Goal: Task Accomplishment & Management: Use online tool/utility

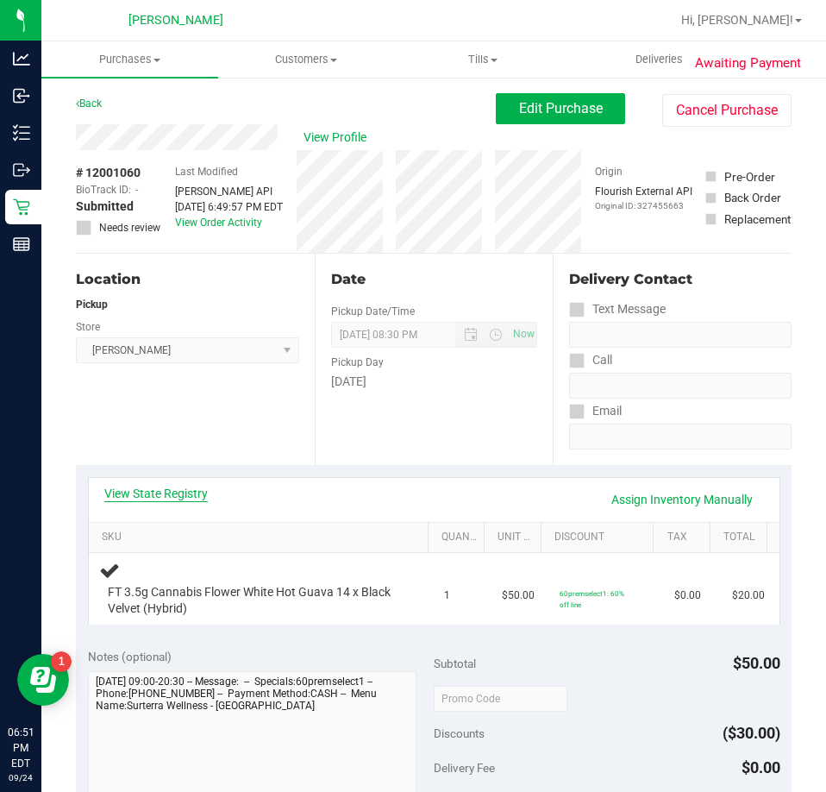
click at [160, 487] on link "View State Registry" at bounding box center [156, 493] width 104 height 17
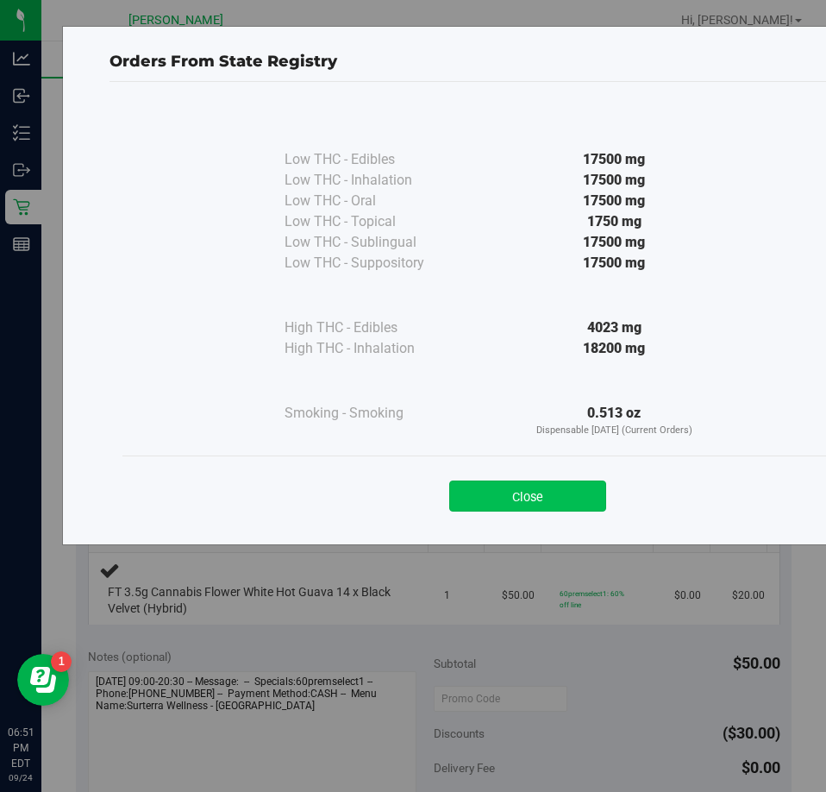
click at [511, 490] on button "Close" at bounding box center [527, 495] width 157 height 31
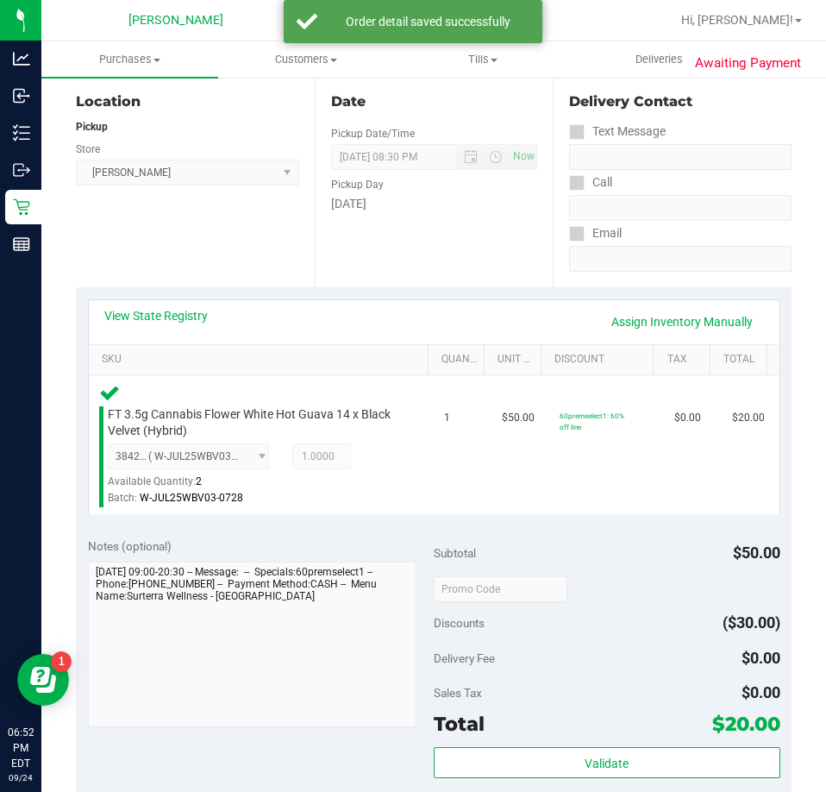
scroll to position [485, 0]
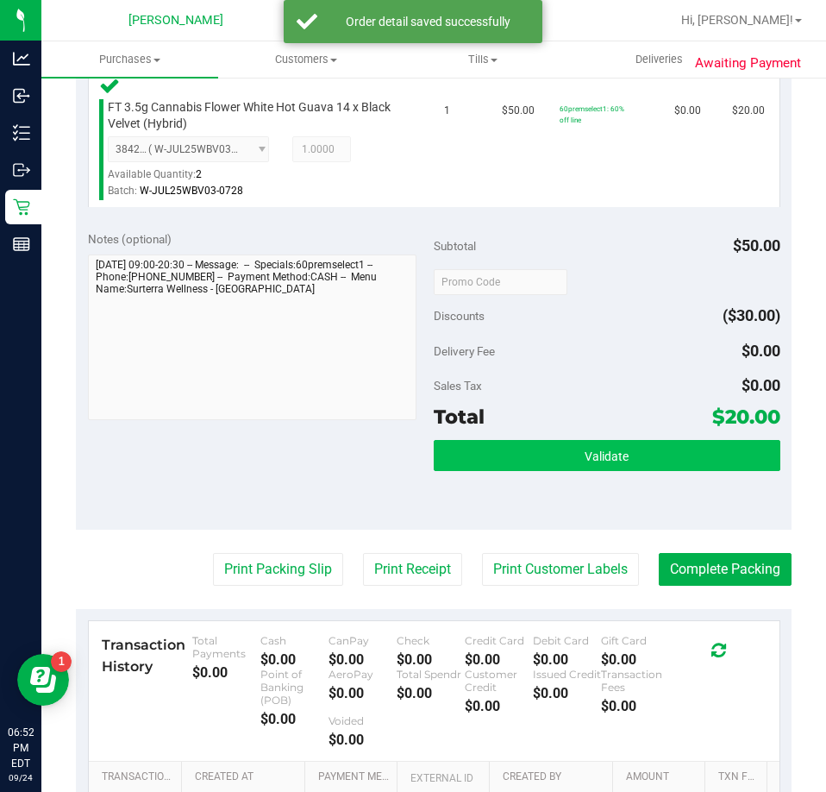
click at [681, 468] on button "Validate" at bounding box center [607, 455] width 347 height 31
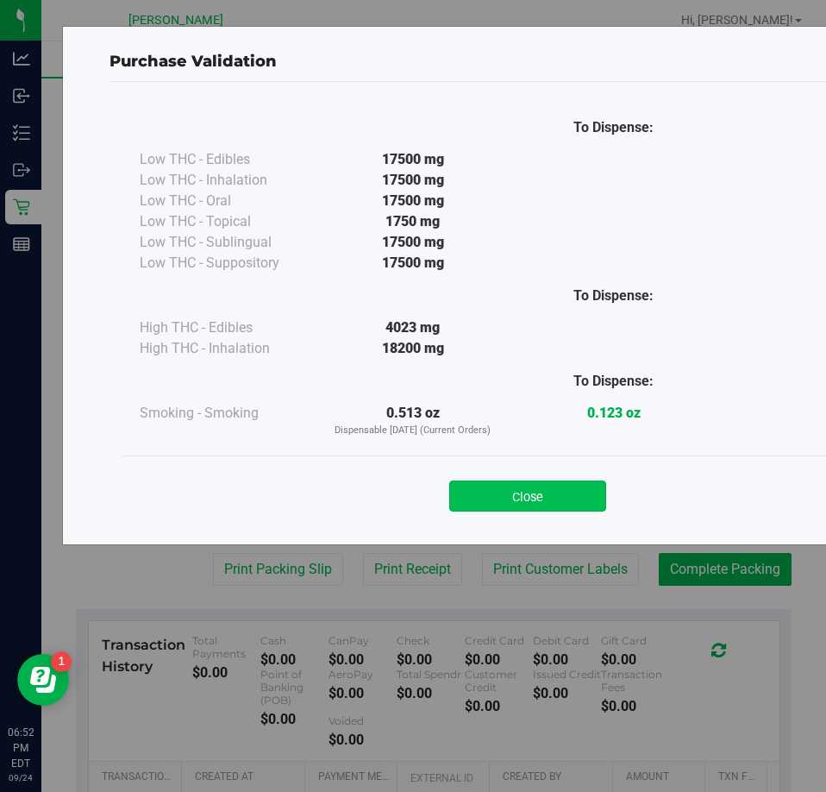
click at [548, 486] on button "Close" at bounding box center [527, 495] width 157 height 31
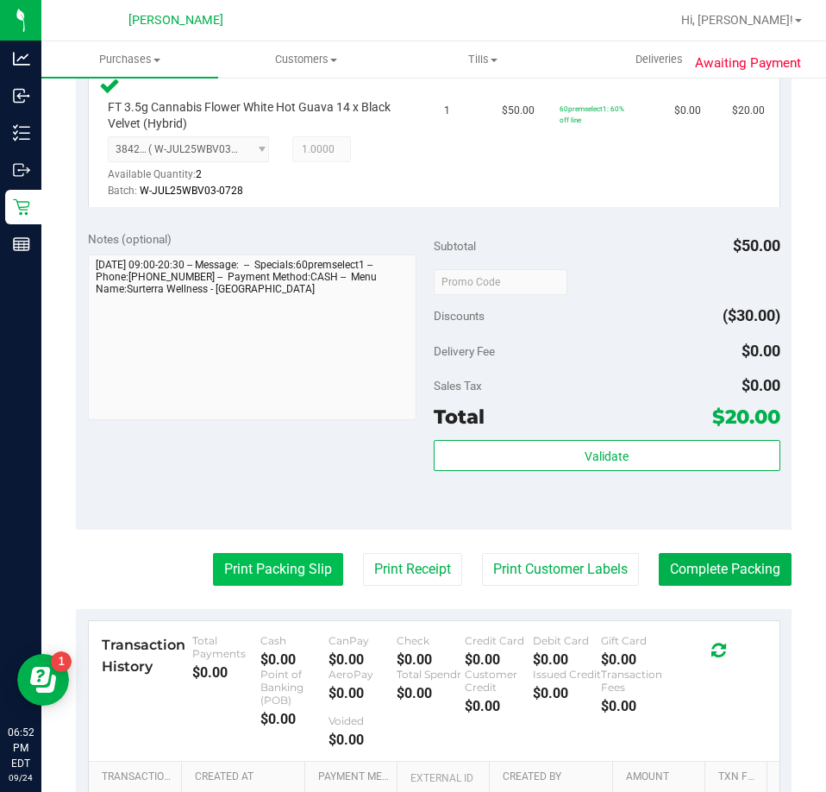
click at [277, 579] on button "Print Packing Slip" at bounding box center [278, 569] width 130 height 33
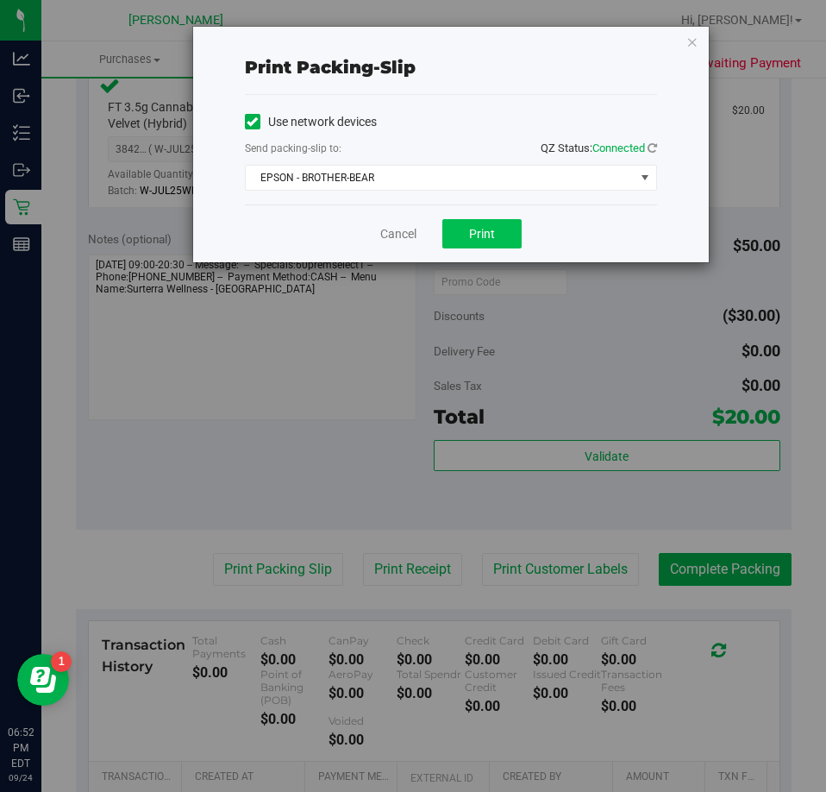
click at [493, 238] on span "Print" at bounding box center [482, 234] width 26 height 14
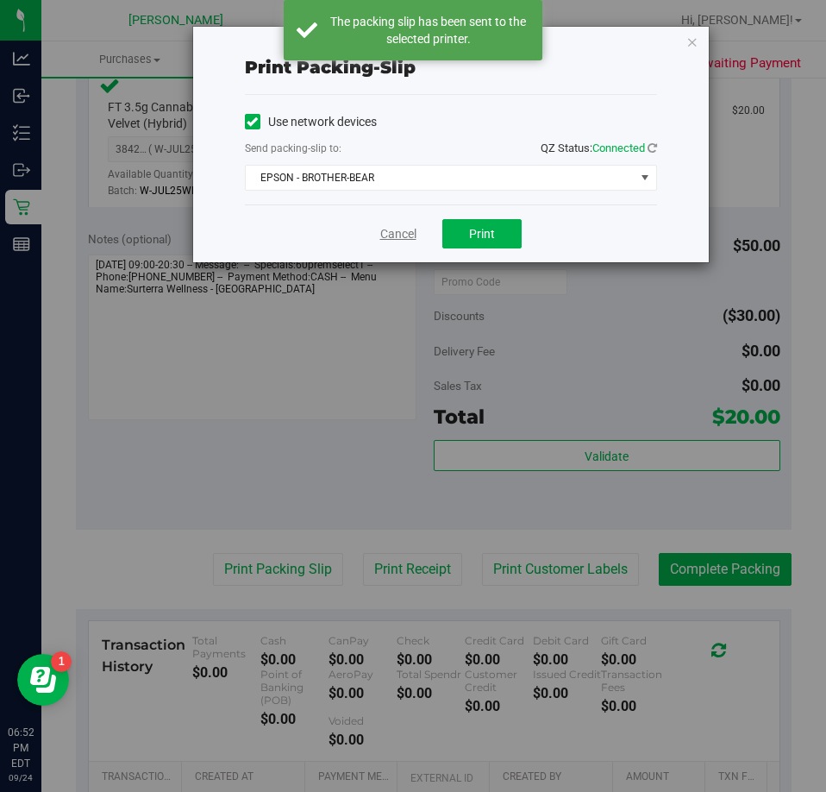
click at [384, 235] on link "Cancel" at bounding box center [398, 234] width 36 height 18
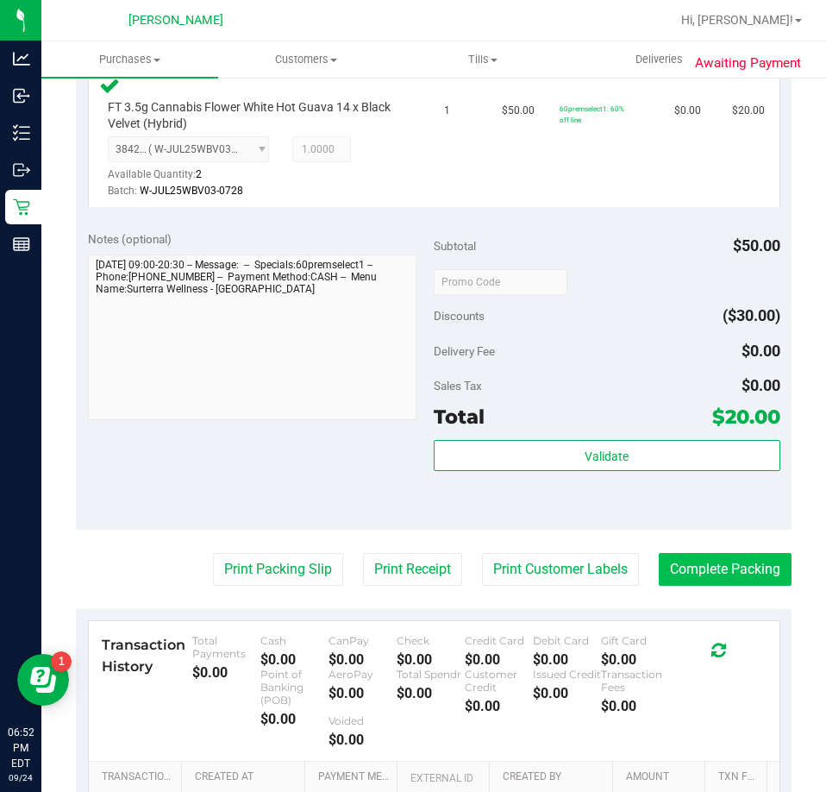
click at [730, 581] on button "Complete Packing" at bounding box center [725, 569] width 133 height 33
